Goal: Task Accomplishment & Management: Manage account settings

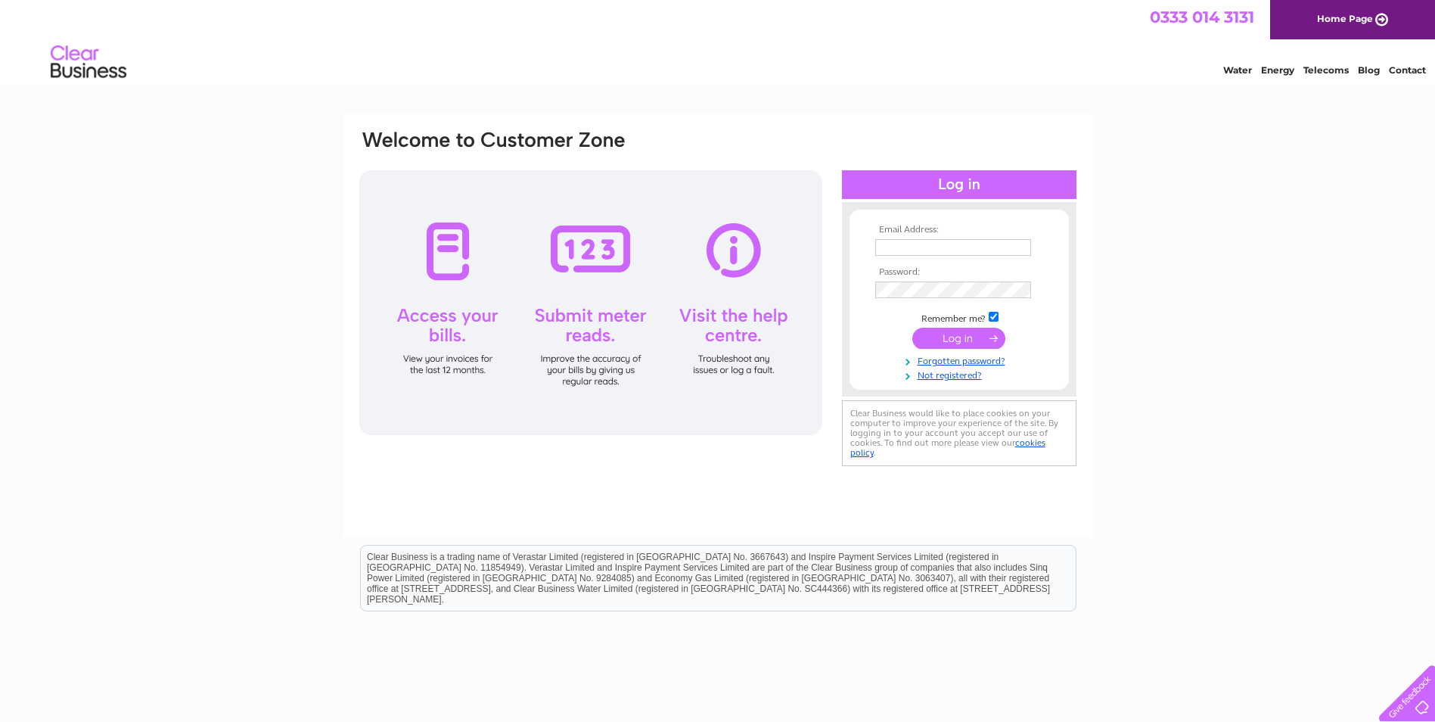
click at [900, 243] on input "text" at bounding box center [953, 247] width 156 height 17
type input "[EMAIL_ADDRESS][DOMAIN_NAME]"
click at [958, 339] on input "submit" at bounding box center [958, 338] width 93 height 21
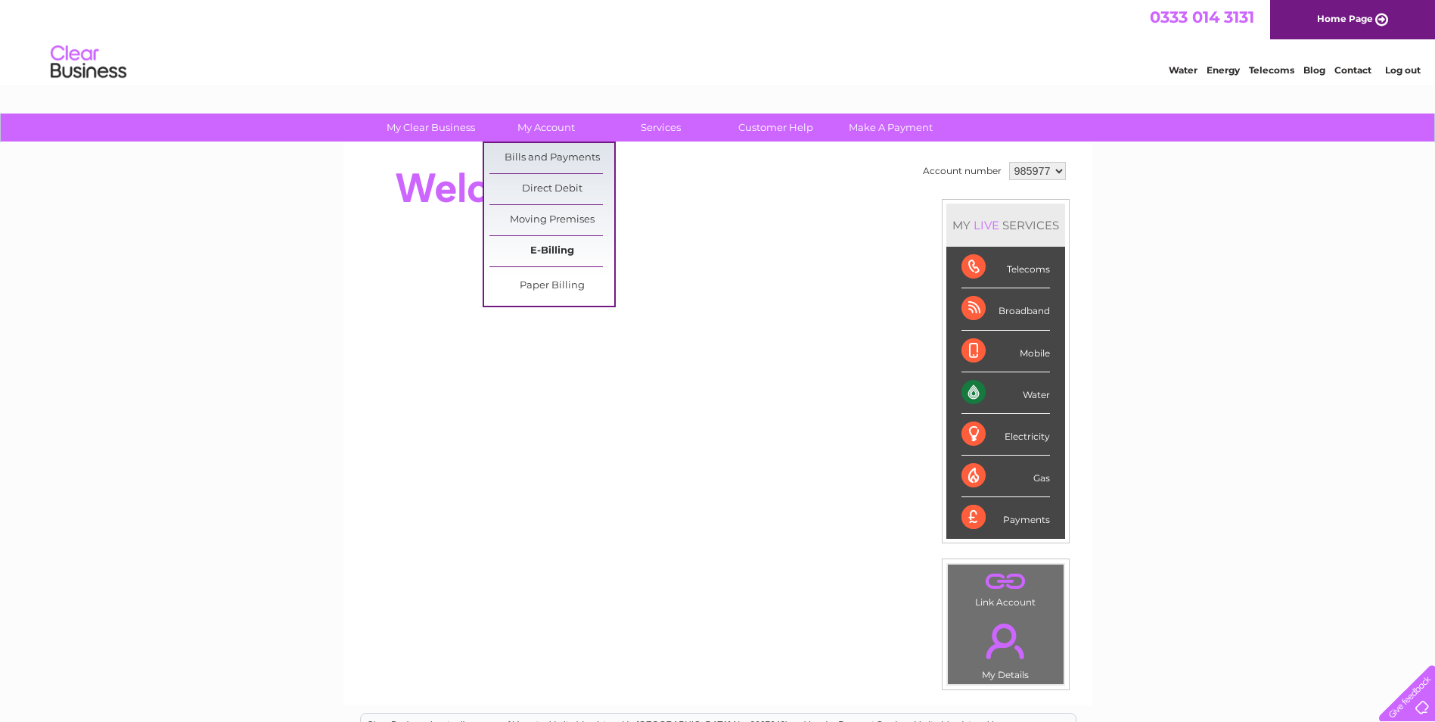
click at [543, 251] on link "E-Billing" at bounding box center [551, 251] width 125 height 30
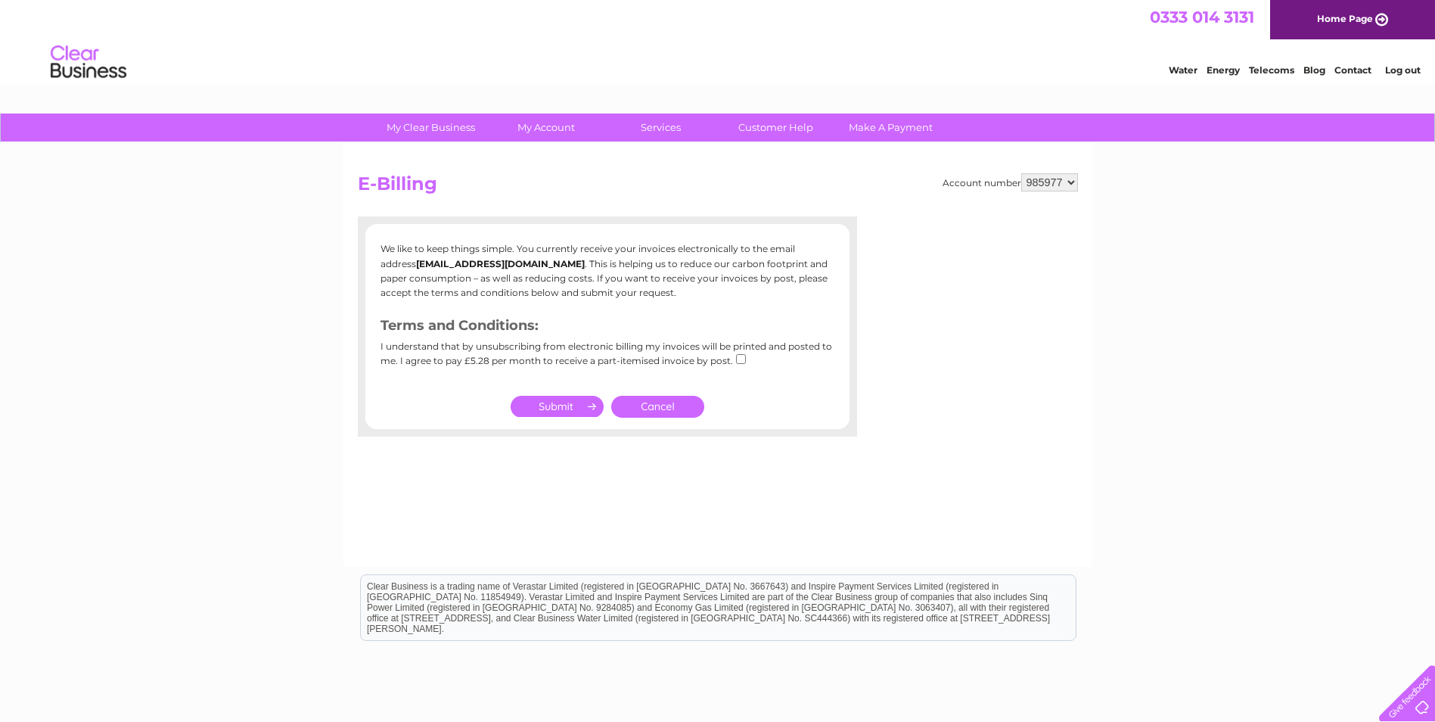
click at [688, 409] on link "Cancel" at bounding box center [657, 407] width 93 height 22
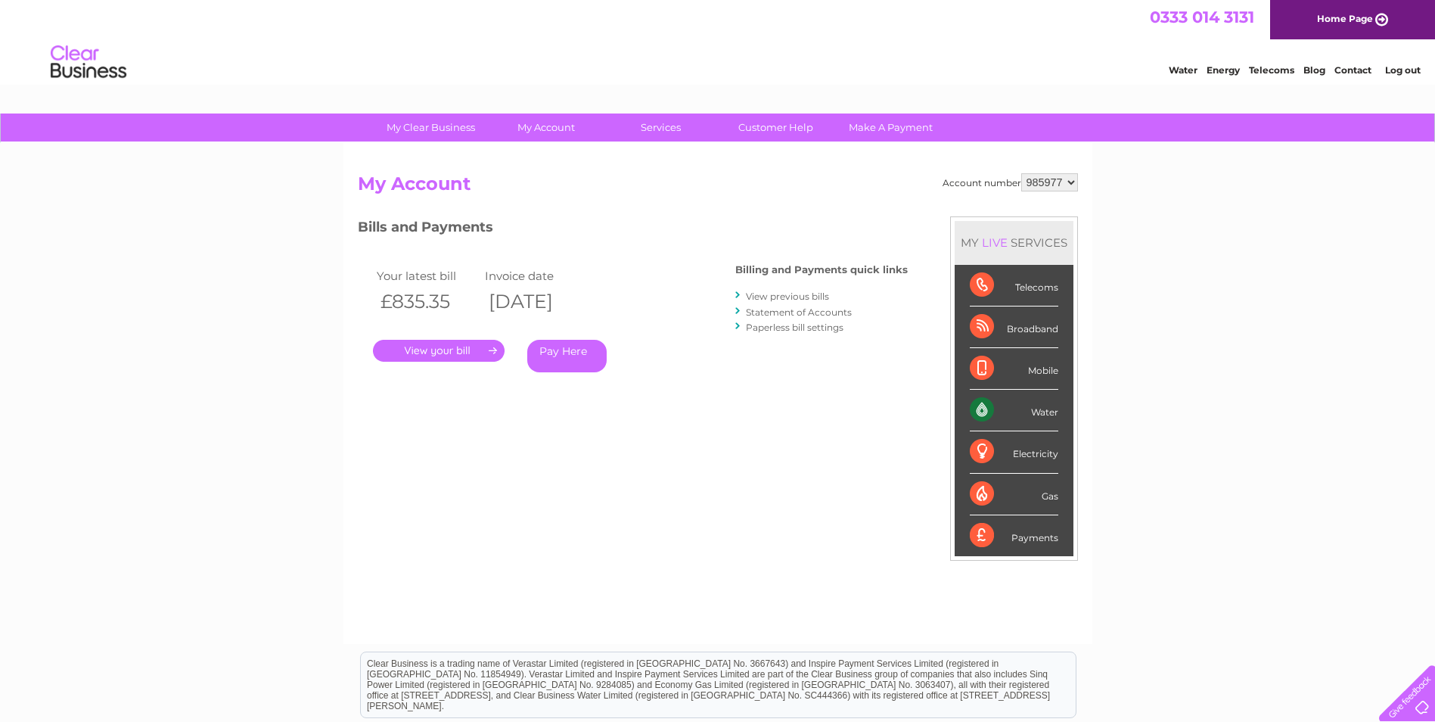
click at [428, 349] on link "." at bounding box center [439, 351] width 132 height 22
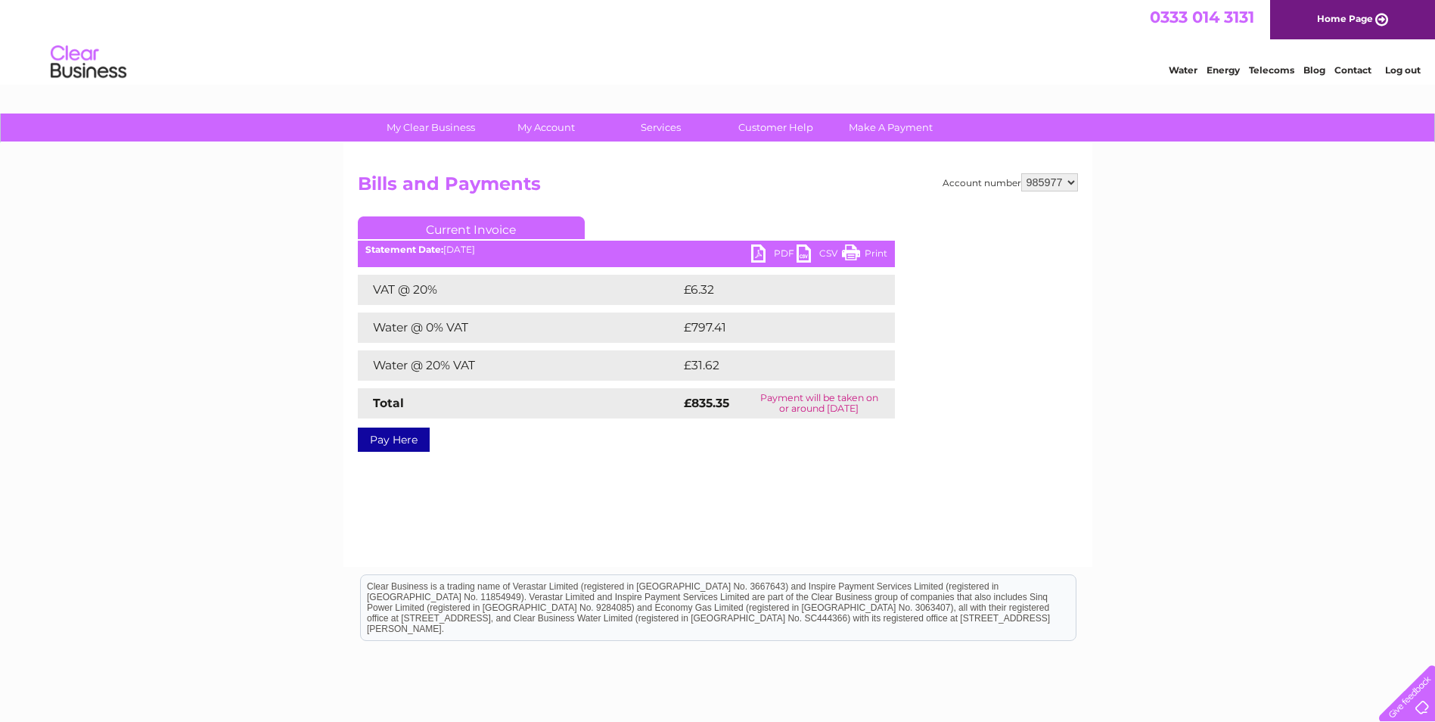
click at [758, 247] on link "PDF" at bounding box center [773, 255] width 45 height 22
